Goal: Transaction & Acquisition: Book appointment/travel/reservation

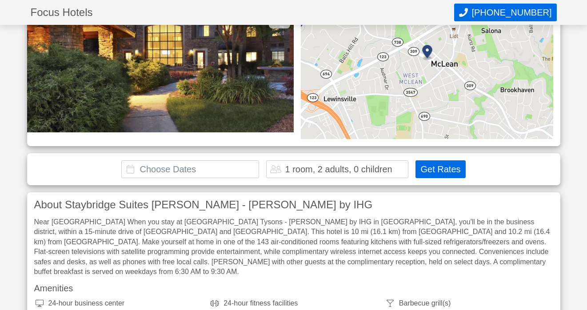
scroll to position [136, 0]
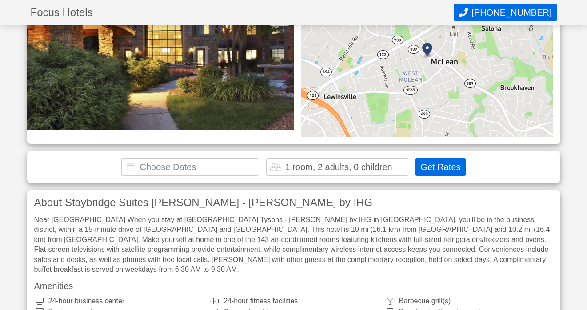
click at [225, 162] on input "text" at bounding box center [190, 167] width 138 height 18
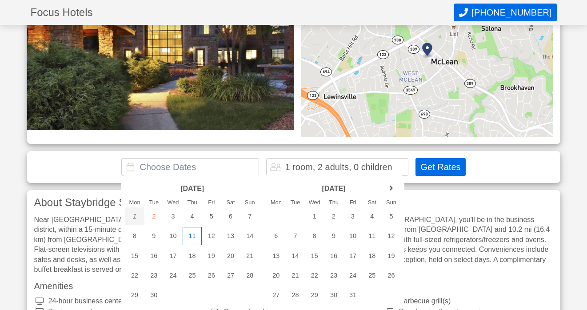
drag, startPoint x: 191, startPoint y: 215, endPoint x: 194, endPoint y: 232, distance: 17.3
click at [194, 232] on div "[DATE] Mon Tue Wed Thu Fri Sat Sun 1 2 3 4 5 6 7 8 9 10 11 12 13" at bounding box center [191, 241] width 141 height 132
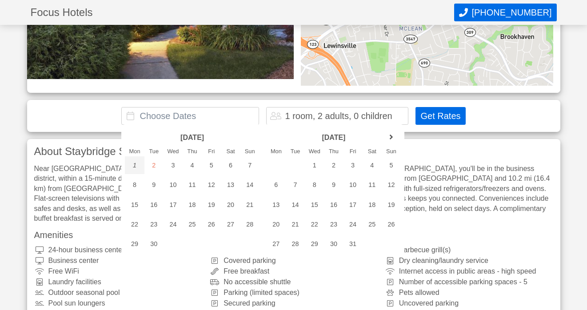
scroll to position [188, 0]
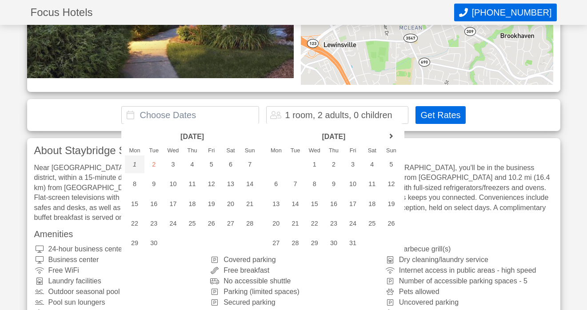
click at [197, 115] on input "text" at bounding box center [190, 115] width 138 height 18
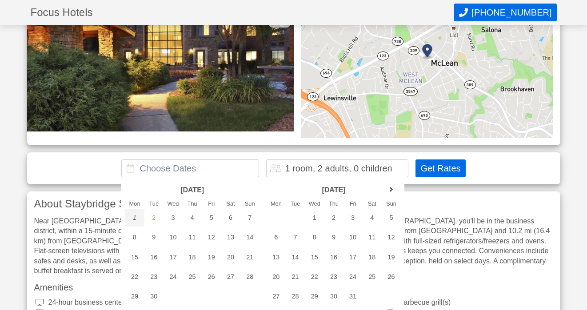
scroll to position [133, 0]
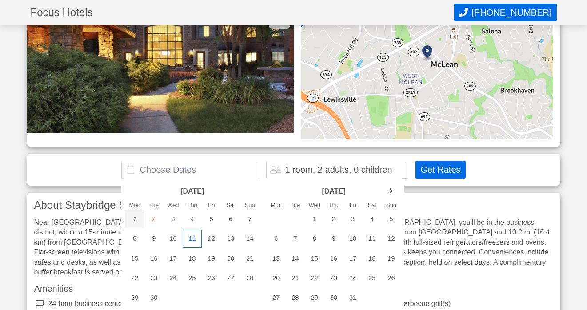
drag, startPoint x: 190, startPoint y: 218, endPoint x: 194, endPoint y: 239, distance: 21.3
click at [194, 239] on div "[DATE] Mon Tue Wed Thu Fri Sat Sun 1 2 3 4 5 6 7 8 9 10 11 12 13" at bounding box center [191, 244] width 141 height 132
click at [336, 166] on div "1 room, 2 adults, 0 children" at bounding box center [338, 169] width 107 height 9
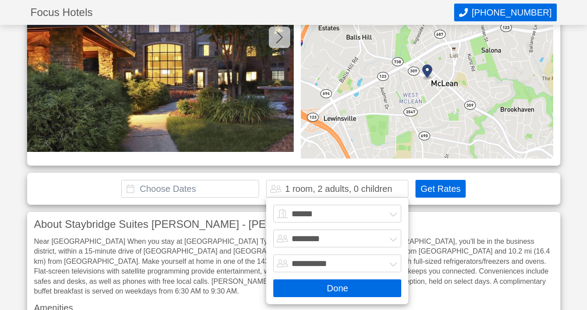
scroll to position [108, 0]
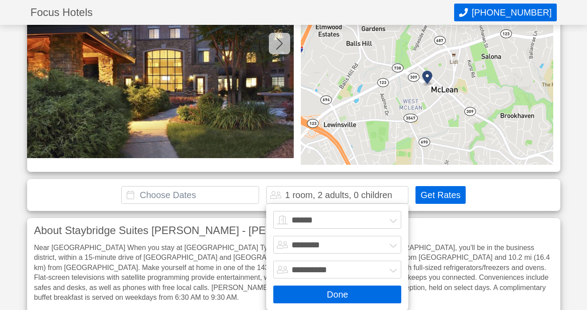
click at [394, 244] on select "******* ******** ******** ********" at bounding box center [337, 245] width 128 height 18
select select "*"
click at [273, 236] on select "******* ******** ******** ********" at bounding box center [337, 245] width 128 height 18
click at [346, 295] on button "Done" at bounding box center [337, 295] width 128 height 18
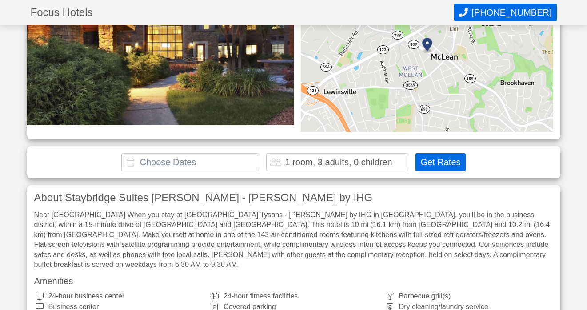
scroll to position [148, 0]
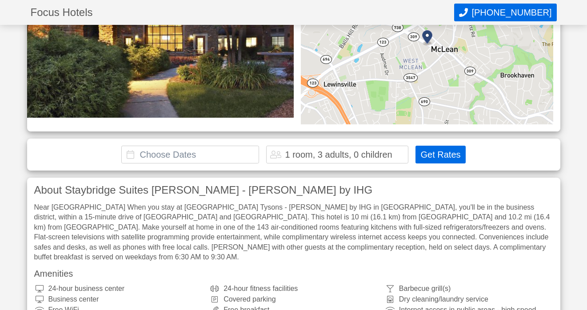
click at [229, 151] on input "text" at bounding box center [190, 155] width 138 height 18
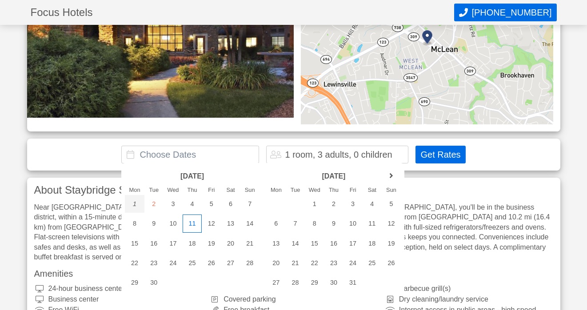
drag, startPoint x: 192, startPoint y: 208, endPoint x: 189, endPoint y: 229, distance: 21.5
click at [189, 229] on div "[DATE] Mon Tue Wed Thu Fri Sat Sun 1 2 3 4 5 6 7 8 9 10 11 12 13" at bounding box center [191, 229] width 141 height 132
drag, startPoint x: 191, startPoint y: 203, endPoint x: 191, endPoint y: 222, distance: 18.2
click at [191, 222] on div "[DATE] Mon Tue Wed Thu Fri Sat Sun 1 2 3 4 5 6 7 8 9 10 11 12 13" at bounding box center [191, 229] width 141 height 132
click at [203, 211] on div "5" at bounding box center [211, 204] width 19 height 18
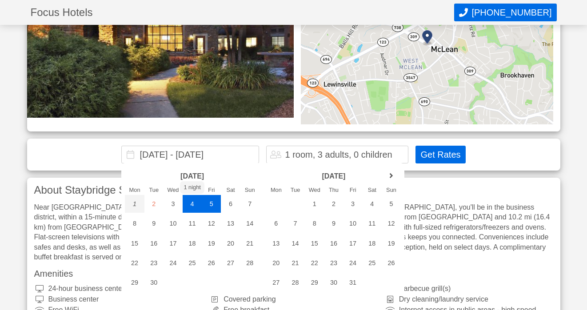
click at [193, 204] on div "4" at bounding box center [192, 204] width 19 height 18
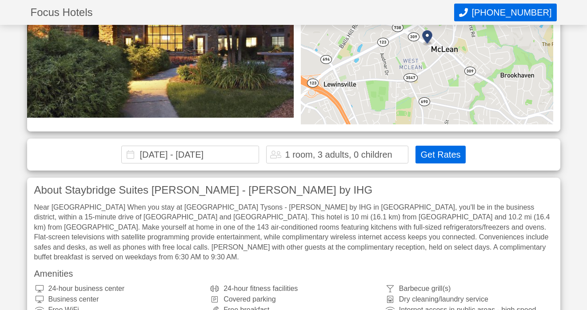
click at [195, 155] on input "[DATE] - [DATE]" at bounding box center [190, 155] width 138 height 18
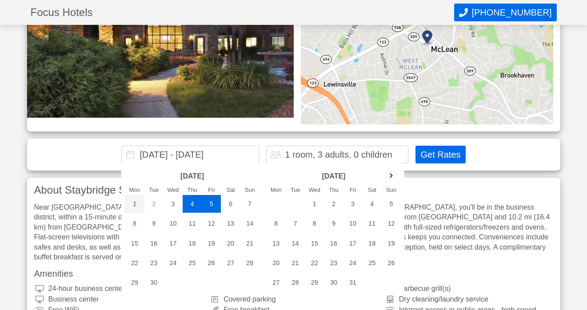
click at [190, 204] on div "4" at bounding box center [192, 204] width 19 height 18
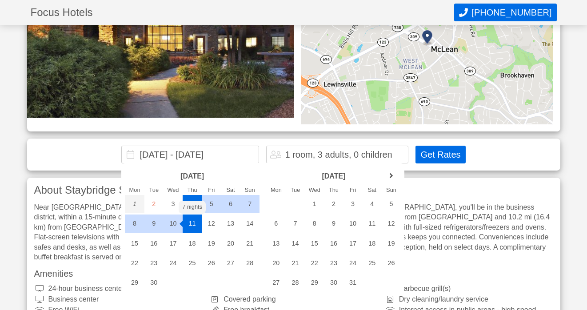
drag, startPoint x: 190, startPoint y: 204, endPoint x: 194, endPoint y: 228, distance: 24.3
click at [194, 228] on div "[DATE] Mon Tue Wed Thu Fri Sat Sun 1 2 3 4 5 6 7 8 9 10 11 12 13" at bounding box center [191, 229] width 141 height 132
click at [194, 228] on div "11" at bounding box center [192, 224] width 19 height 18
type input "[DATE] - [DATE]"
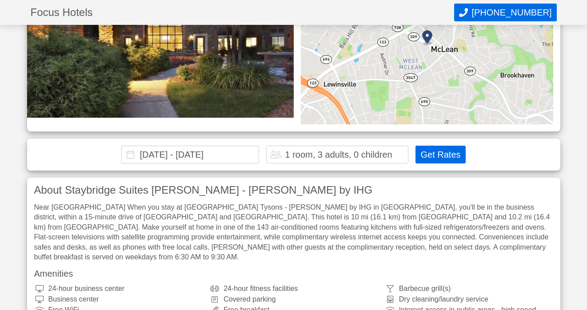
click at [434, 156] on button "Get Rates" at bounding box center [440, 155] width 50 height 18
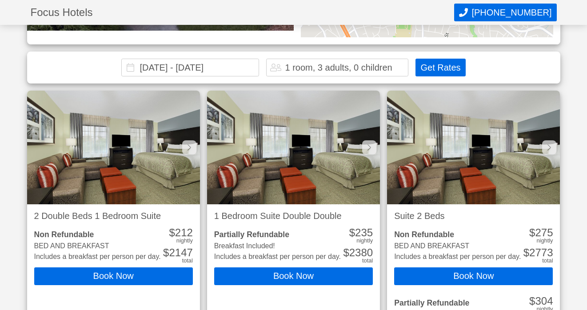
scroll to position [247, 0]
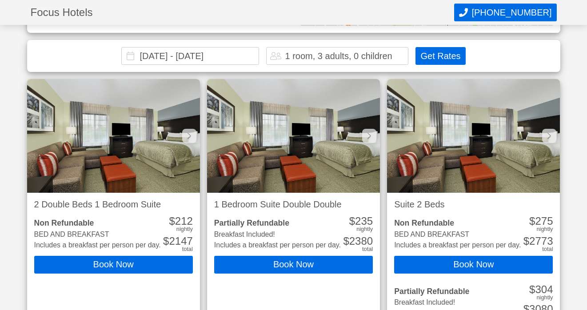
click at [331, 159] on img at bounding box center [293, 136] width 173 height 114
click at [354, 143] on img at bounding box center [293, 136] width 173 height 114
click at [261, 150] on img at bounding box center [293, 136] width 173 height 114
click at [244, 179] on img at bounding box center [293, 136] width 173 height 114
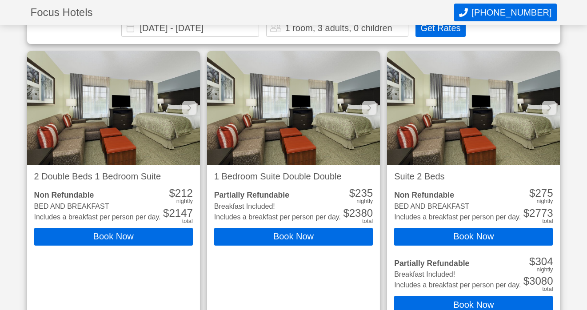
scroll to position [277, 0]
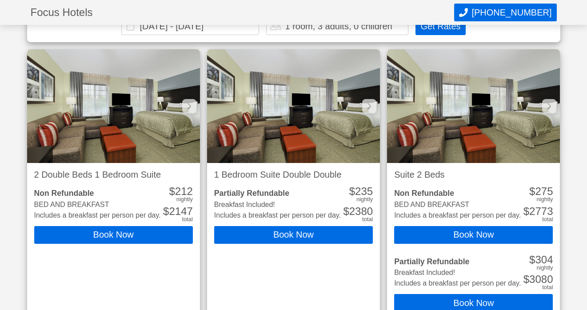
click at [121, 128] on img at bounding box center [113, 106] width 173 height 114
click at [129, 119] on img at bounding box center [113, 106] width 173 height 114
click at [188, 103] on icon at bounding box center [189, 106] width 4 height 6
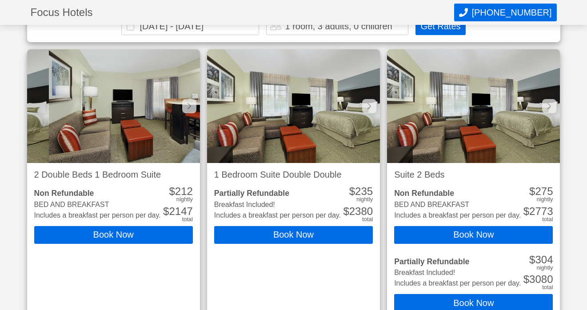
scroll to position [0, 173]
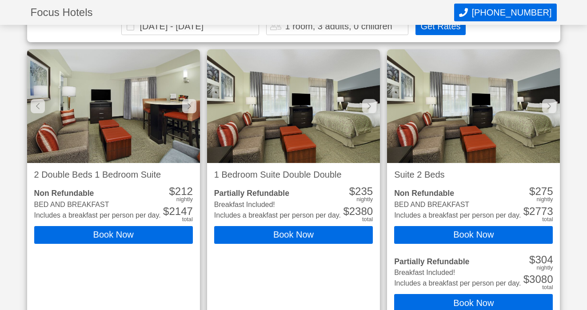
click at [191, 108] on icon at bounding box center [189, 106] width 4 height 7
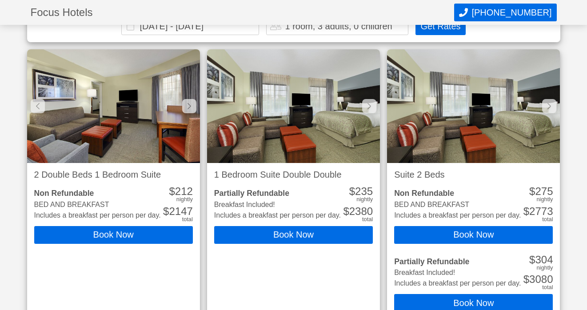
scroll to position [0, 346]
click at [189, 104] on icon at bounding box center [189, 106] width 4 height 7
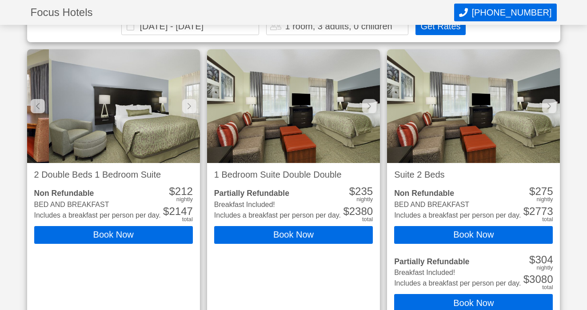
scroll to position [0, 519]
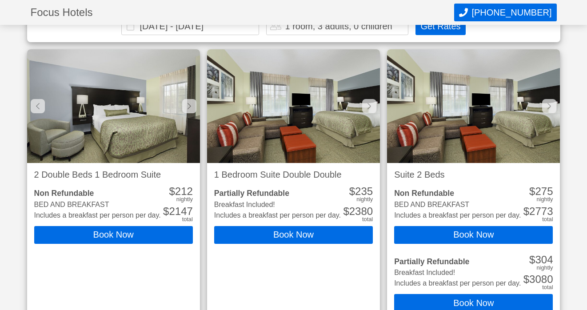
click at [188, 103] on icon at bounding box center [189, 106] width 4 height 7
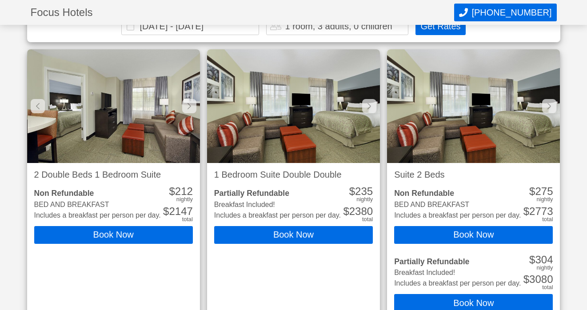
scroll to position [0, 692]
click at [188, 103] on icon at bounding box center [189, 106] width 4 height 7
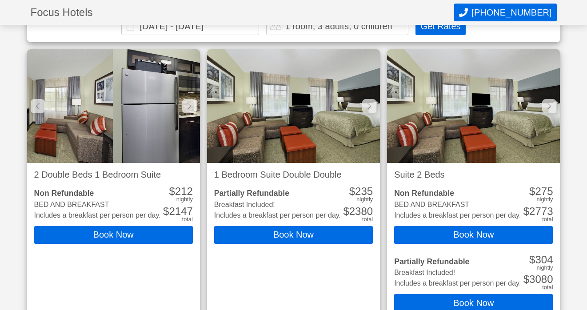
scroll to position [0, 864]
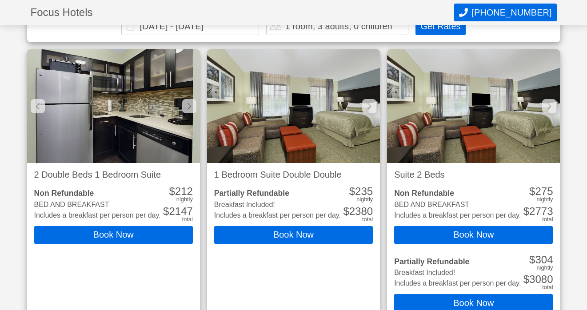
click at [188, 103] on icon at bounding box center [189, 106] width 4 height 7
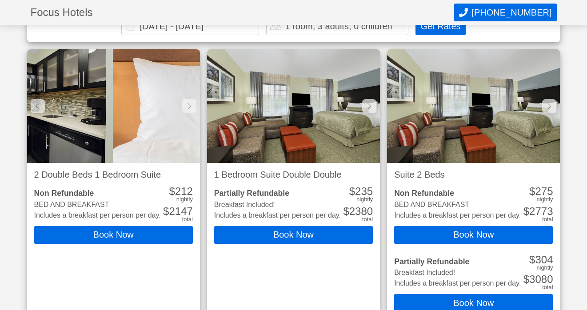
scroll to position [0, 1038]
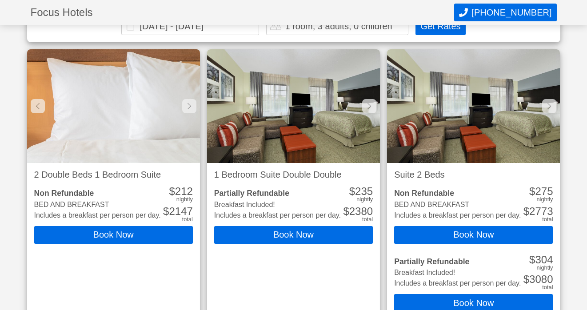
click at [188, 103] on icon at bounding box center [189, 106] width 4 height 7
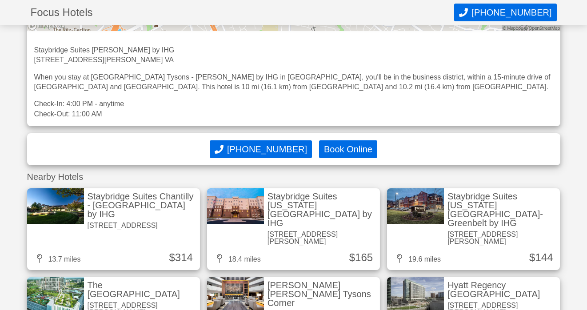
scroll to position [1767, 0]
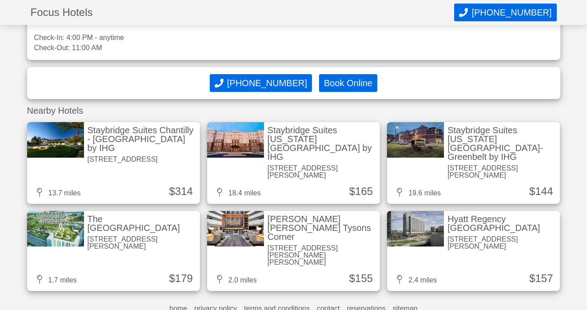
click at [495, 164] on link "Staybridge Suites [US_STATE][GEOGRAPHIC_DATA]- [GEOGRAPHIC_DATA] by IHG [STREET…" at bounding box center [473, 163] width 173 height 82
click at [162, 215] on div "The [GEOGRAPHIC_DATA]" at bounding box center [142, 224] width 109 height 18
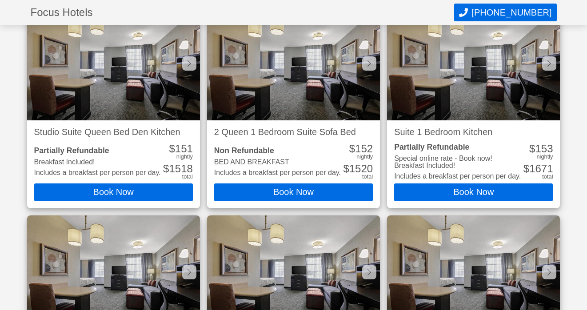
scroll to position [1384, 0]
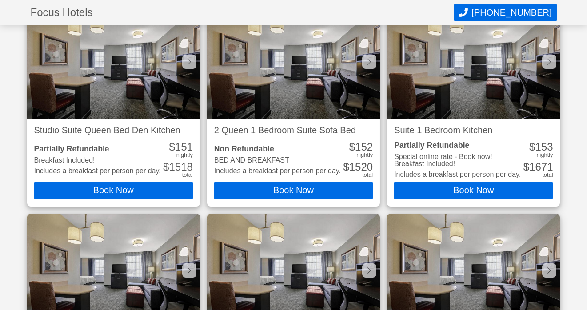
click at [368, 60] on icon at bounding box center [369, 61] width 4 height 7
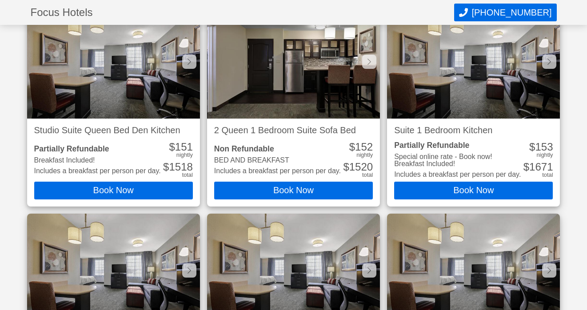
scroll to position [0, 173]
click at [368, 60] on icon at bounding box center [369, 61] width 4 height 7
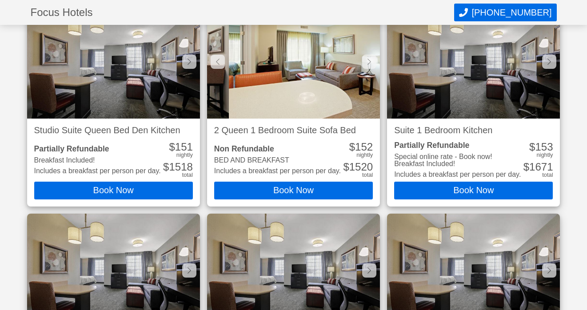
scroll to position [0, 346]
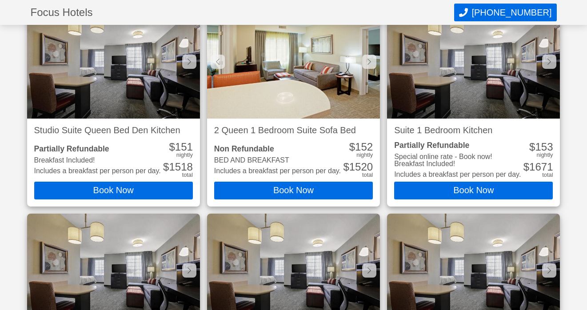
click at [368, 60] on icon at bounding box center [369, 61] width 4 height 7
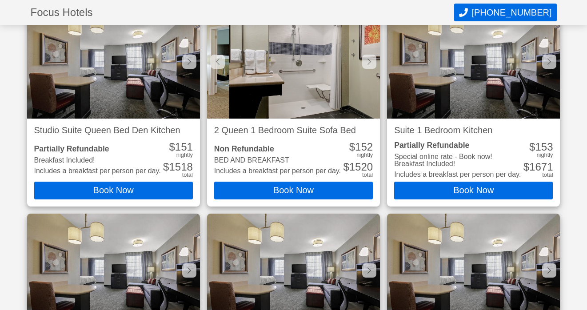
scroll to position [0, 519]
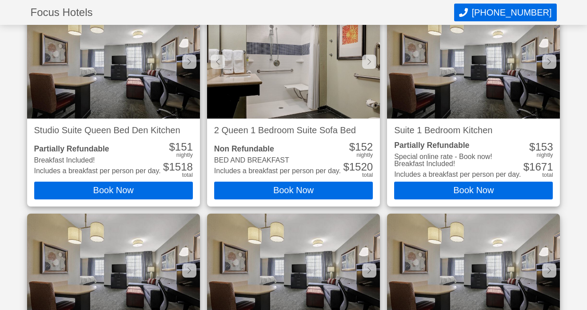
click at [368, 60] on icon at bounding box center [369, 61] width 4 height 7
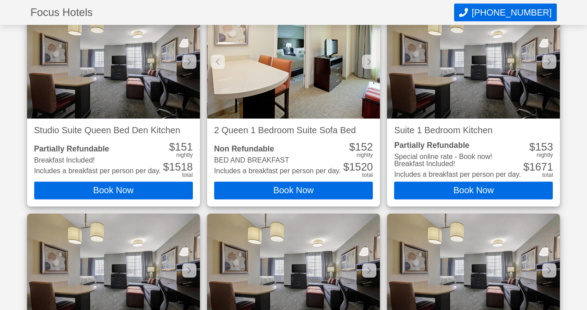
scroll to position [0, 692]
click at [368, 60] on icon at bounding box center [369, 61] width 4 height 7
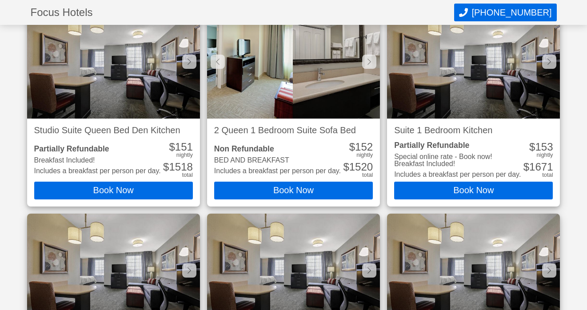
scroll to position [0, 864]
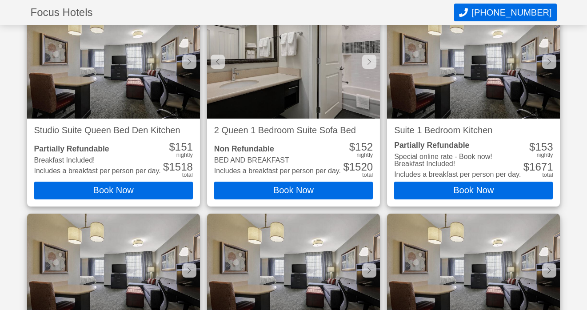
click at [368, 60] on icon at bounding box center [369, 61] width 4 height 7
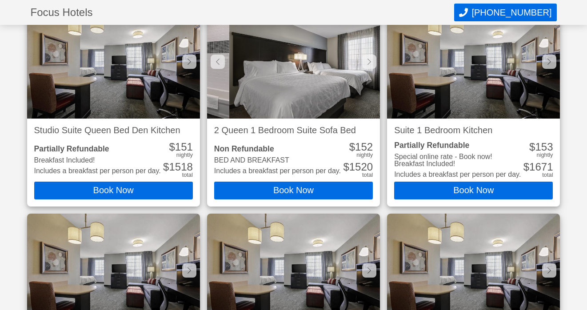
scroll to position [0, 1038]
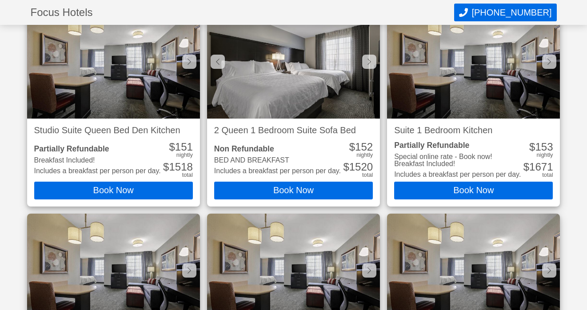
click at [368, 60] on icon at bounding box center [369, 61] width 4 height 7
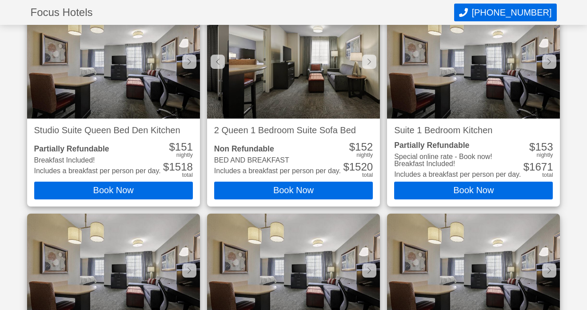
scroll to position [0, 1211]
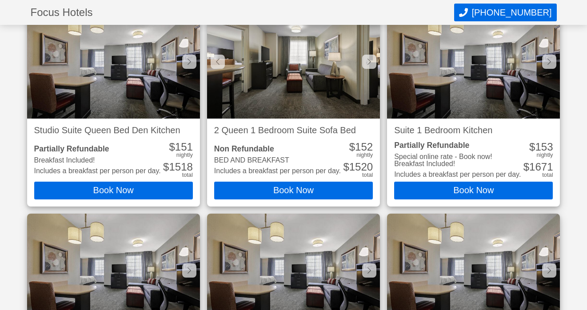
click at [368, 60] on icon at bounding box center [369, 61] width 4 height 7
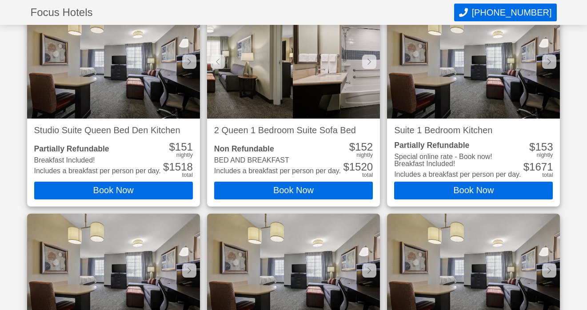
scroll to position [0, 1383]
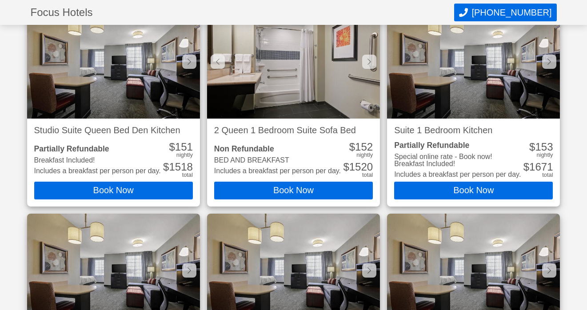
click at [368, 60] on icon at bounding box center [369, 61] width 4 height 7
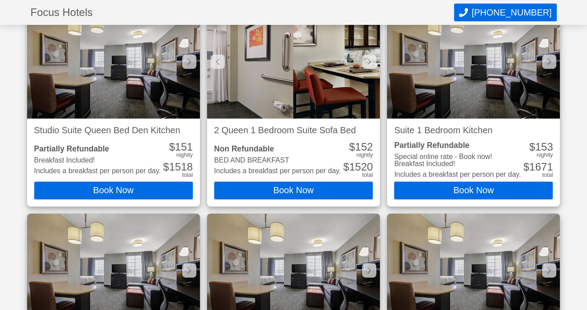
scroll to position [0, 1557]
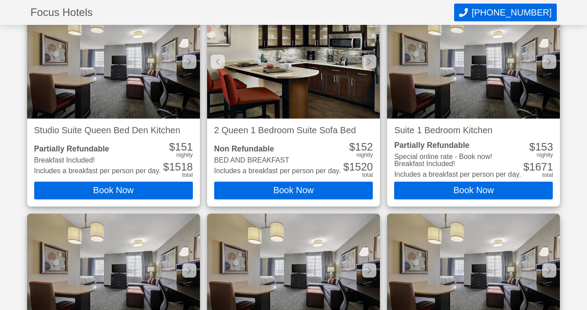
click at [368, 60] on icon at bounding box center [369, 61] width 4 height 7
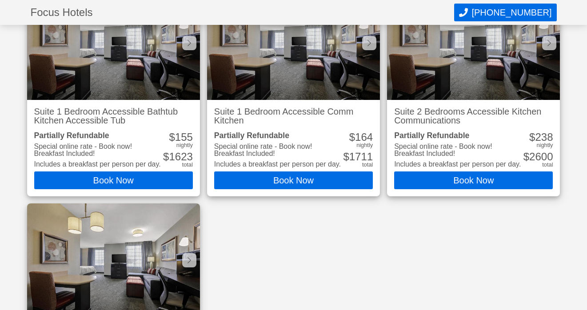
scroll to position [1609, 0]
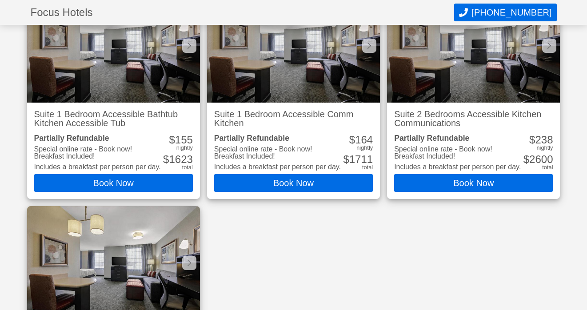
click at [299, 115] on h2 "Suite 1 Bedroom Accessible Comm Kitchen" at bounding box center [293, 119] width 159 height 18
click at [284, 147] on div "Special online rate - Book now! Breakfast Included!" at bounding box center [277, 153] width 127 height 14
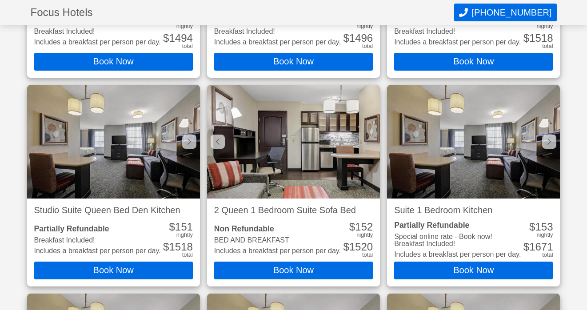
scroll to position [1306, 0]
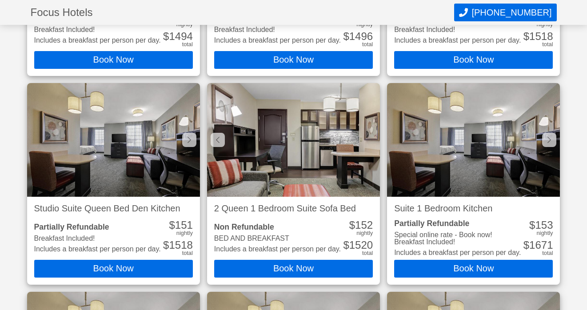
click at [279, 157] on img at bounding box center [293, 140] width 173 height 114
click at [359, 224] on div "$ 152" at bounding box center [361, 225] width 24 height 11
click at [251, 226] on div "Non Refundable" at bounding box center [277, 227] width 127 height 8
click at [273, 265] on button "Book Now" at bounding box center [293, 269] width 159 height 18
